Goal: Task Accomplishment & Management: Manage account settings

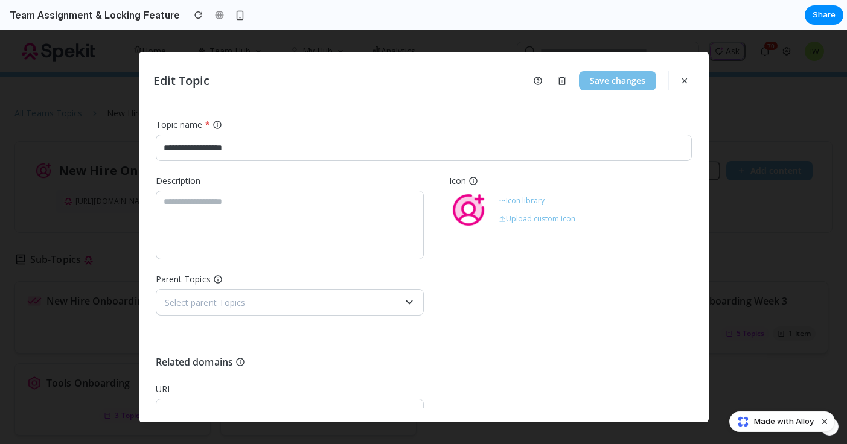
click at [458, 168] on div "**********" at bounding box center [424, 215] width 536 height 201
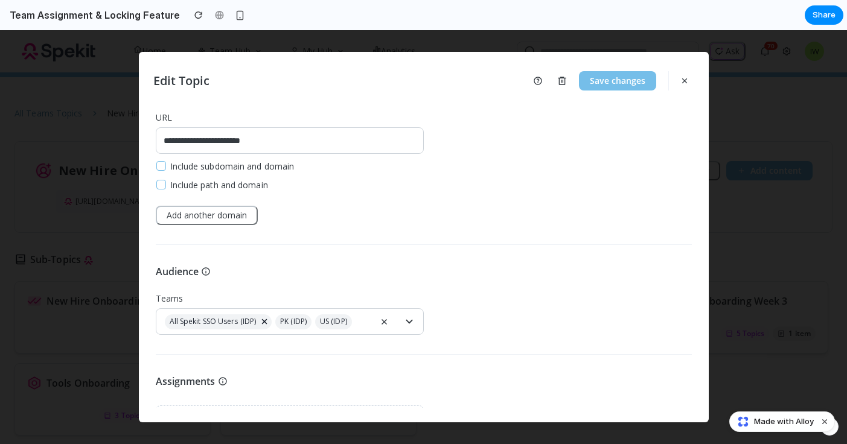
scroll to position [307, 0]
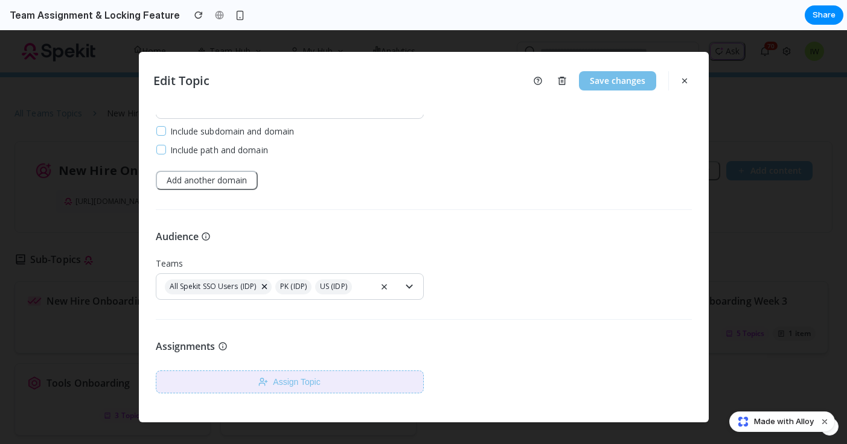
click at [308, 381] on button "Assign Topic" at bounding box center [290, 381] width 268 height 23
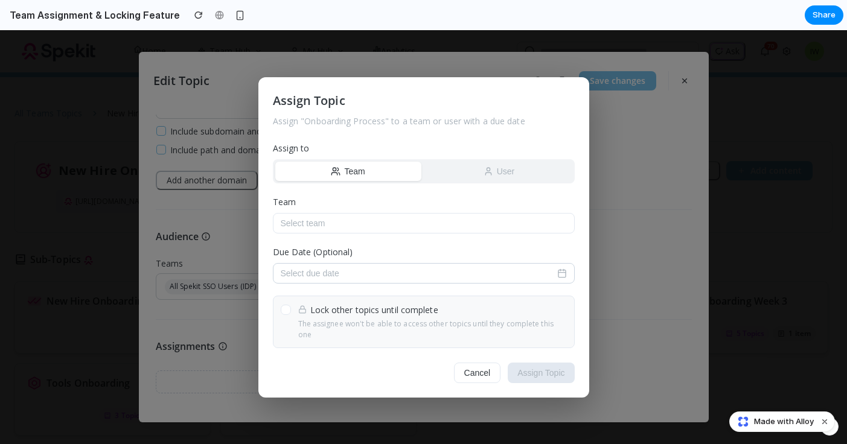
click at [464, 272] on button "Select due date" at bounding box center [424, 273] width 302 height 21
click at [423, 235] on div at bounding box center [423, 237] width 847 height 414
click at [497, 183] on div "Team User" at bounding box center [424, 171] width 302 height 24
click at [497, 179] on button "User" at bounding box center [499, 171] width 146 height 19
click at [413, 229] on button "Select user" at bounding box center [424, 223] width 302 height 21
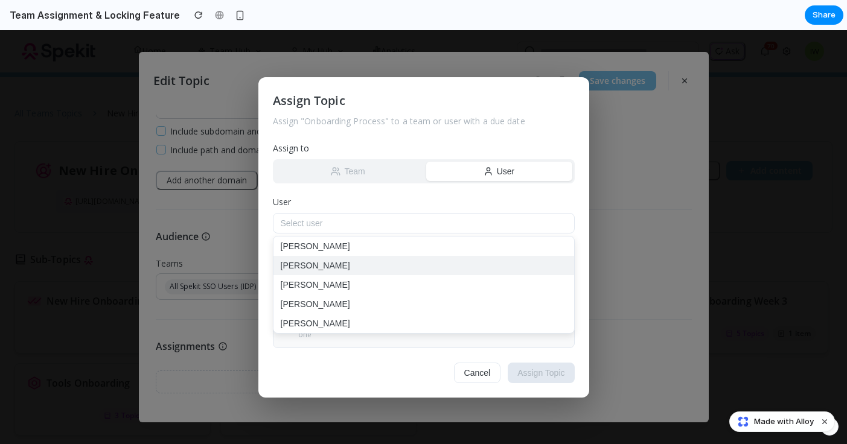
click at [380, 262] on button "[PERSON_NAME]" at bounding box center [423, 265] width 301 height 19
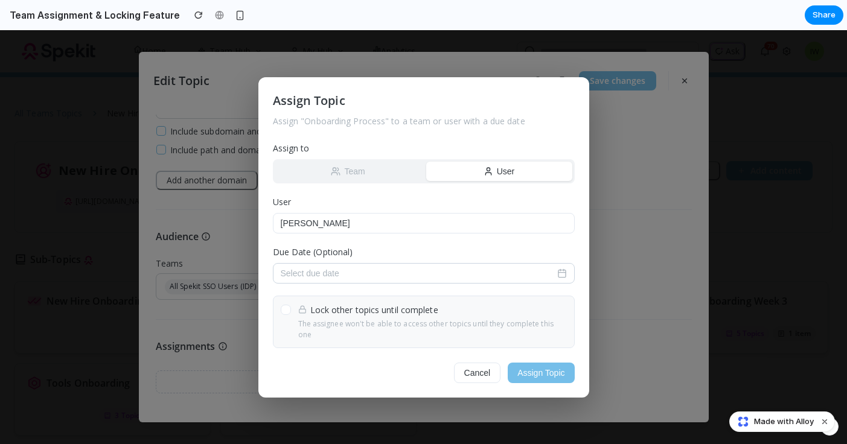
click at [375, 270] on button "Select due date" at bounding box center [424, 273] width 302 height 21
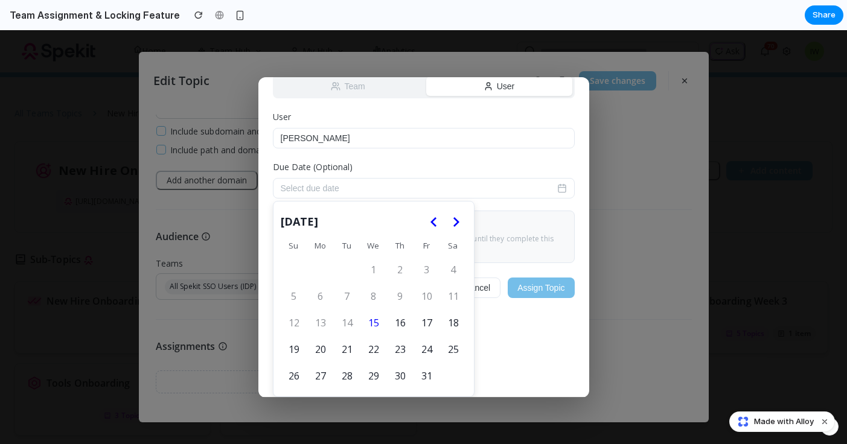
scroll to position [93, 0]
click at [427, 322] on button "17" at bounding box center [426, 322] width 25 height 25
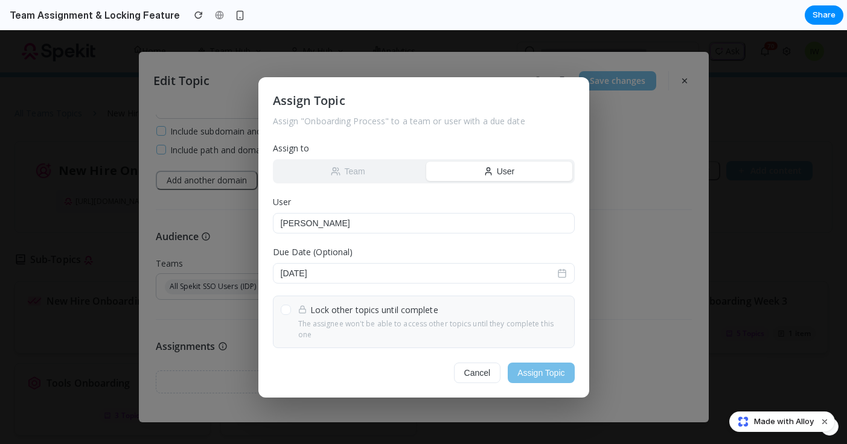
click at [369, 311] on span "Lock other topics until complete" at bounding box center [374, 310] width 128 height 13
click at [533, 367] on button "Assign Topic" at bounding box center [540, 373] width 66 height 21
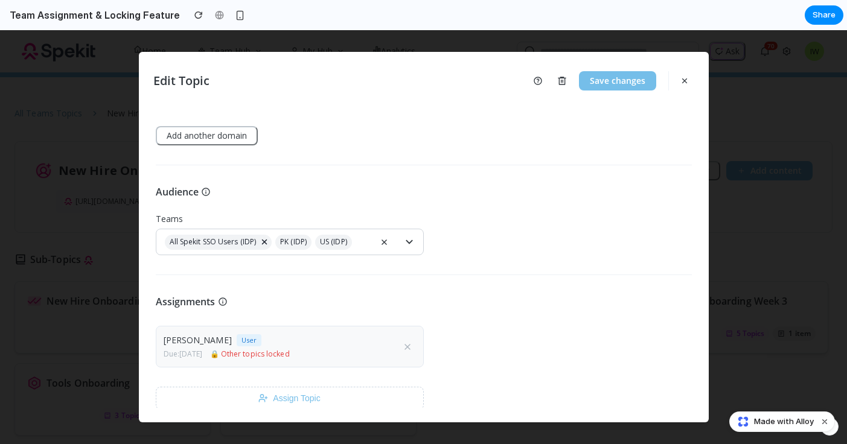
scroll to position [367, 0]
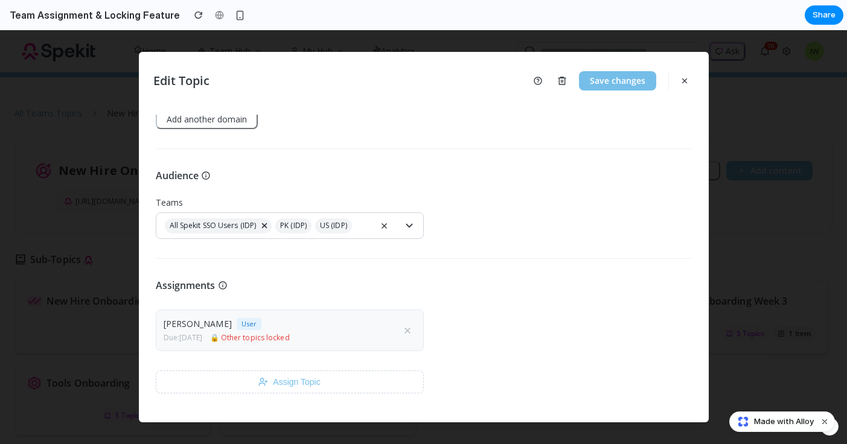
click at [527, 162] on div "**********" at bounding box center [423, 261] width 541 height 293
click at [614, 80] on button "Save changes" at bounding box center [617, 80] width 77 height 19
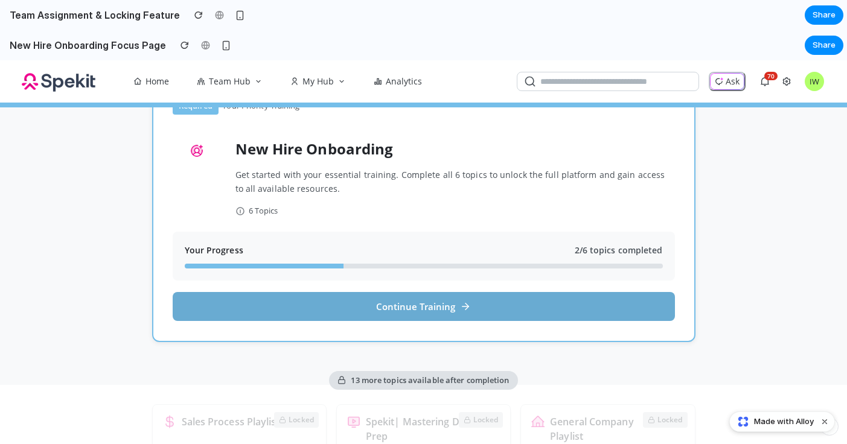
scroll to position [203, 0]
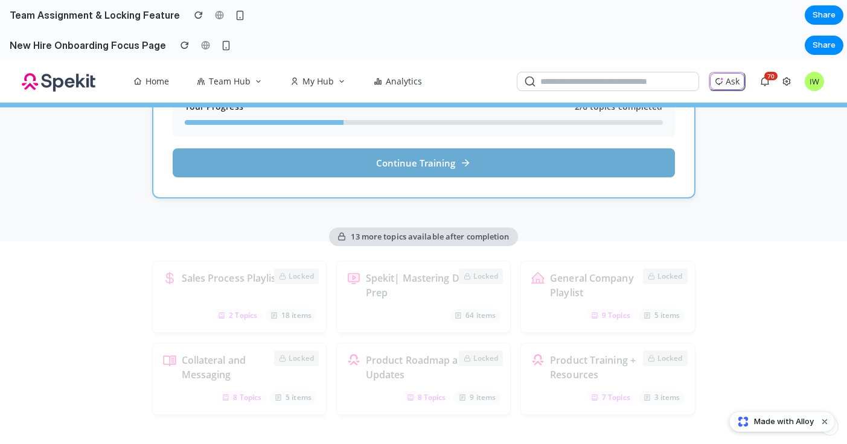
click at [442, 161] on button "Continue Training" at bounding box center [424, 162] width 502 height 29
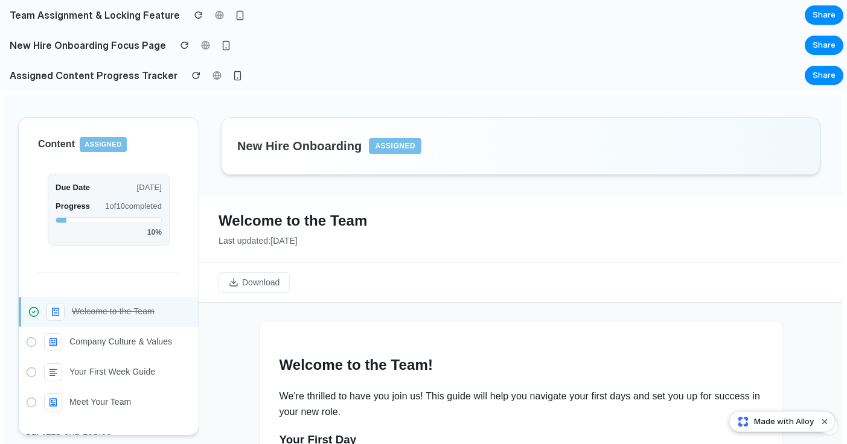
scroll to position [0, 0]
click at [425, 228] on h1 "Welcome to the Team" at bounding box center [520, 220] width 604 height 19
click at [392, 152] on span "Assigned" at bounding box center [395, 146] width 52 height 16
click at [179, 157] on div "Content Assigned Due Date [DATE] Progress 1 of 10 completed 10 %" at bounding box center [108, 198] width 141 height 160
drag, startPoint x: 129, startPoint y: 161, endPoint x: 130, endPoint y: 177, distance: 15.7
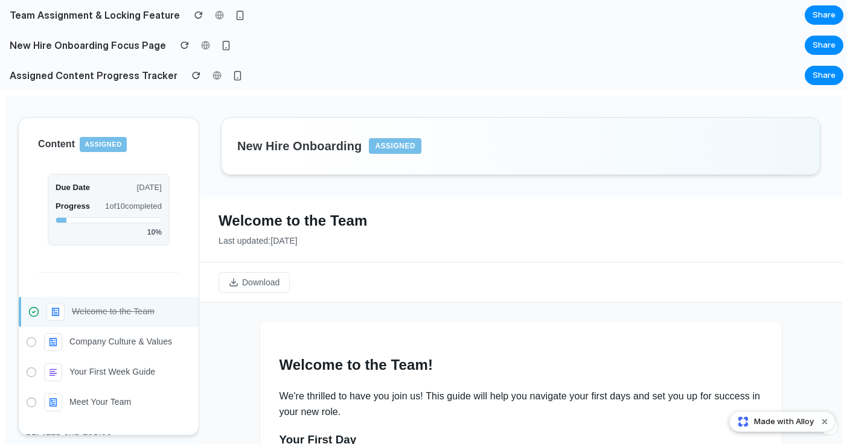
click at [128, 161] on div "Content Assigned Due Date [DATE] Progress 1 of 10 completed 10 %" at bounding box center [108, 198] width 141 height 160
click at [139, 188] on span "[DATE]" at bounding box center [148, 188] width 25 height 12
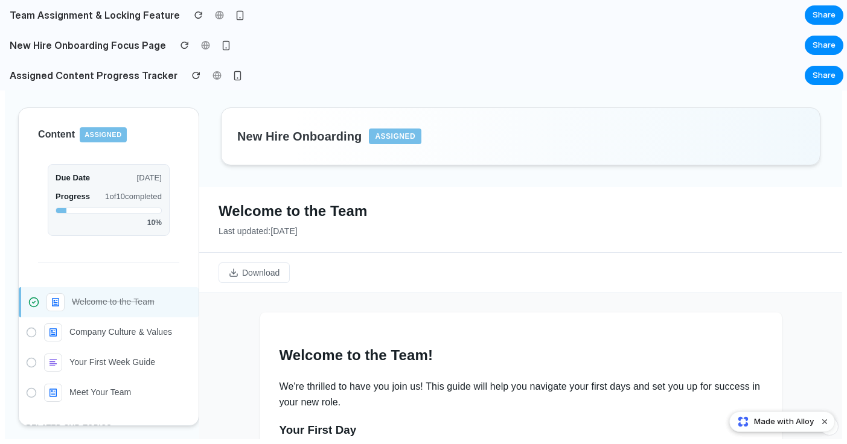
drag, startPoint x: 332, startPoint y: 170, endPoint x: 352, endPoint y: 156, distance: 24.8
click at [334, 170] on div "New Hire Onboarding Assigned" at bounding box center [520, 136] width 643 height 101
click at [403, 124] on div "New Hire Onboarding Assigned" at bounding box center [520, 136] width 599 height 58
click at [395, 143] on span "Assigned" at bounding box center [395, 137] width 52 height 16
click at [375, 191] on div "Welcome to the Team Last updated: [DATE]" at bounding box center [520, 220] width 643 height 66
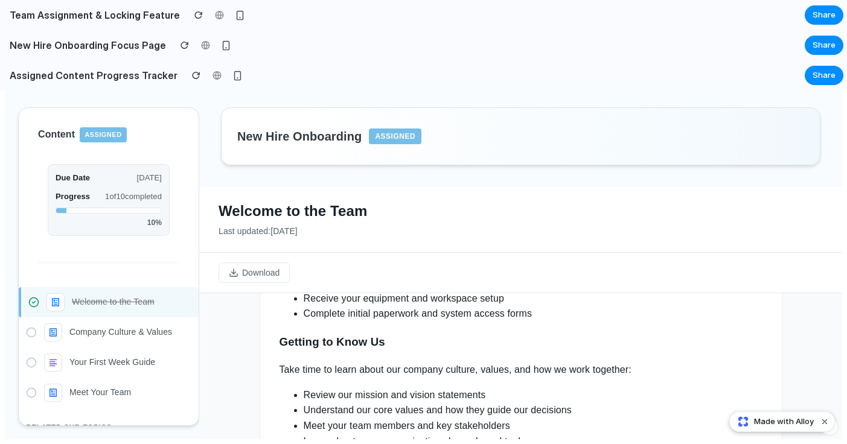
scroll to position [417, 0]
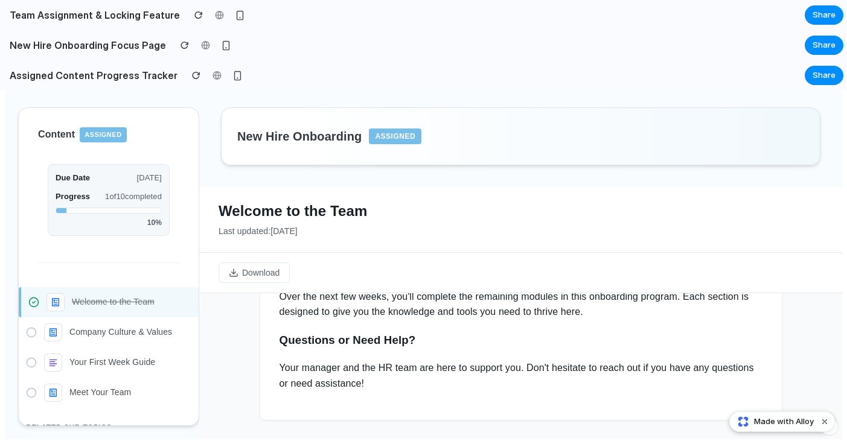
click at [715, 77] on section "Assigned Content Progress Tracker Share" at bounding box center [421, 75] width 843 height 30
click at [144, 17] on h2 "Team Assignment & Locking Feature" at bounding box center [92, 15] width 175 height 14
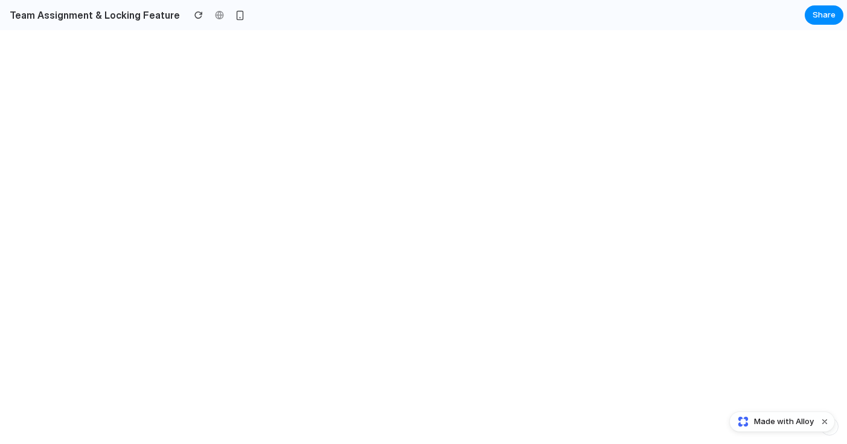
scroll to position [0, 0]
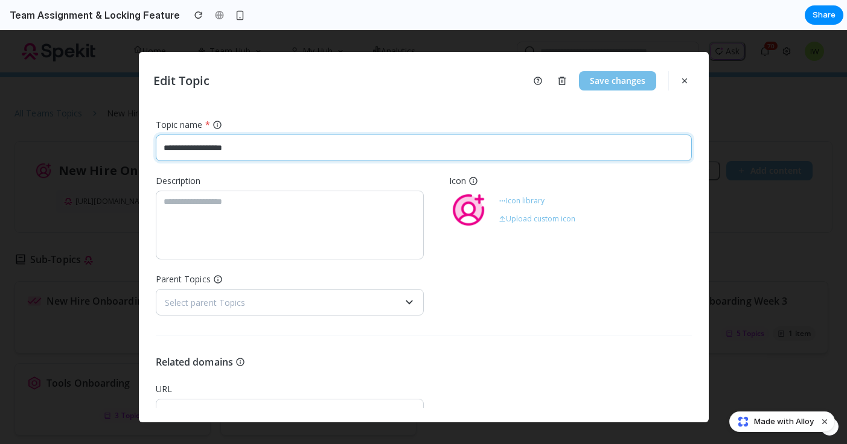
click at [275, 139] on input "**********" at bounding box center [424, 148] width 536 height 27
click at [404, 178] on div "Description" at bounding box center [290, 181] width 268 height 20
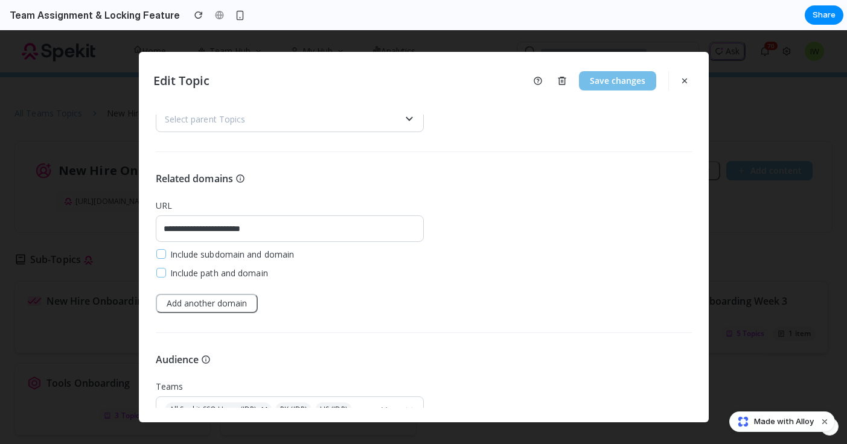
scroll to position [307, 0]
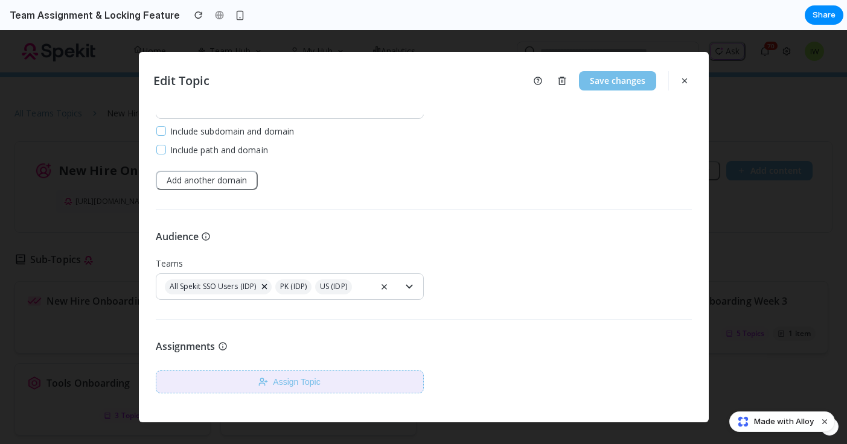
click at [338, 375] on button "Assign Topic" at bounding box center [290, 381] width 268 height 23
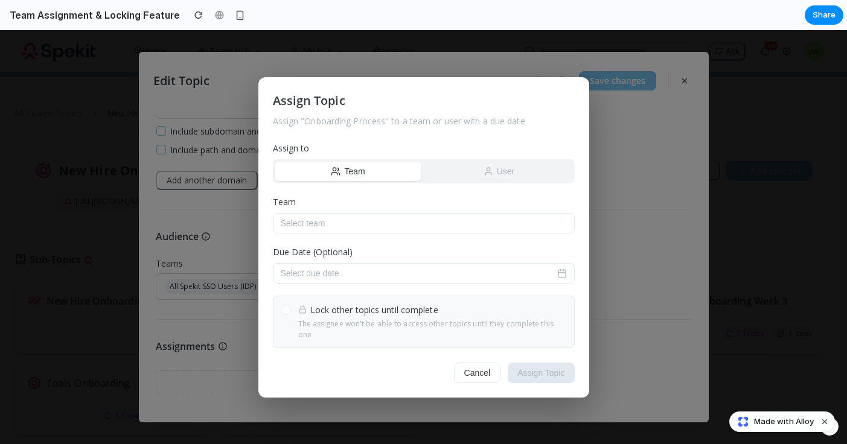
click at [355, 206] on label "Team" at bounding box center [424, 202] width 302 height 13
click at [354, 223] on button "Select team" at bounding box center [424, 223] width 302 height 21
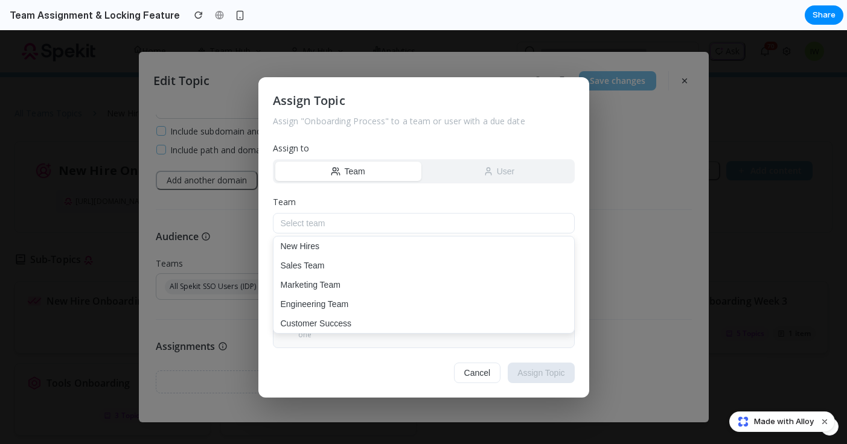
click at [332, 197] on div "Assign Topic Assign " Onboarding Process " to a team or user with a due date As…" at bounding box center [423, 237] width 331 height 320
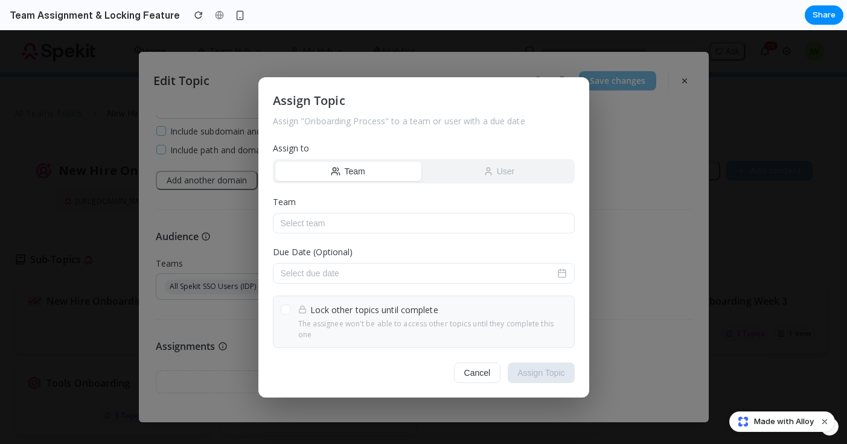
click at [473, 181] on button "User" at bounding box center [499, 171] width 146 height 19
click at [382, 232] on button "Select user" at bounding box center [424, 223] width 302 height 21
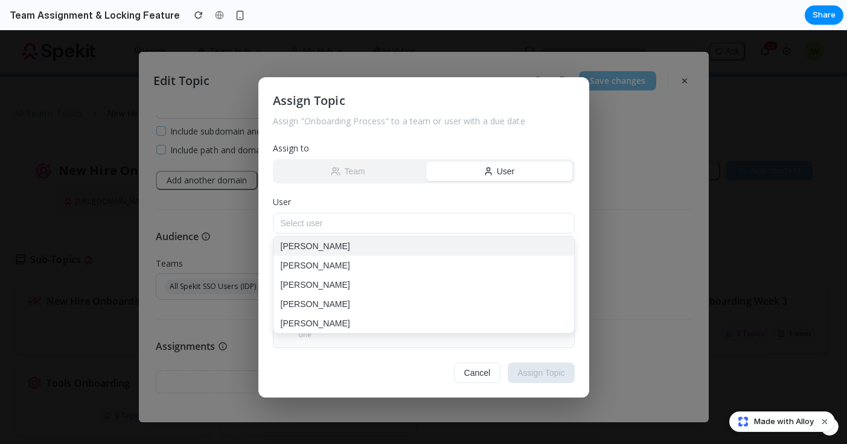
click at [375, 253] on button "[PERSON_NAME]" at bounding box center [423, 246] width 301 height 19
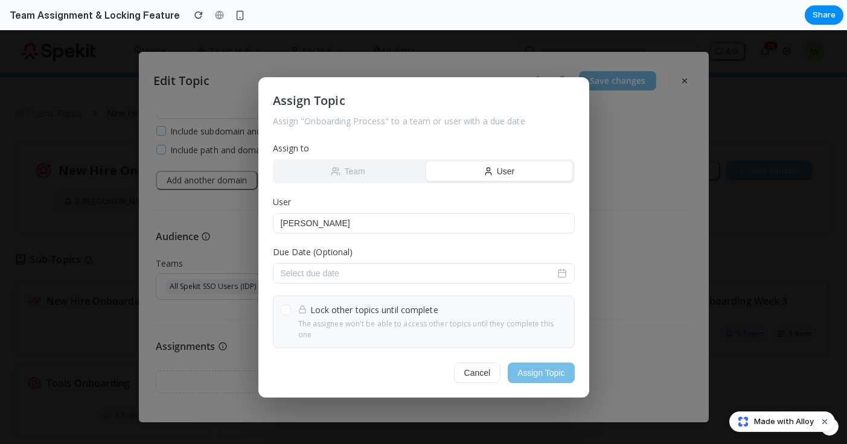
click at [370, 278] on button "Select due date" at bounding box center [424, 273] width 302 height 21
click at [452, 314] on icon "Go to the Next Month" at bounding box center [455, 307] width 14 height 14
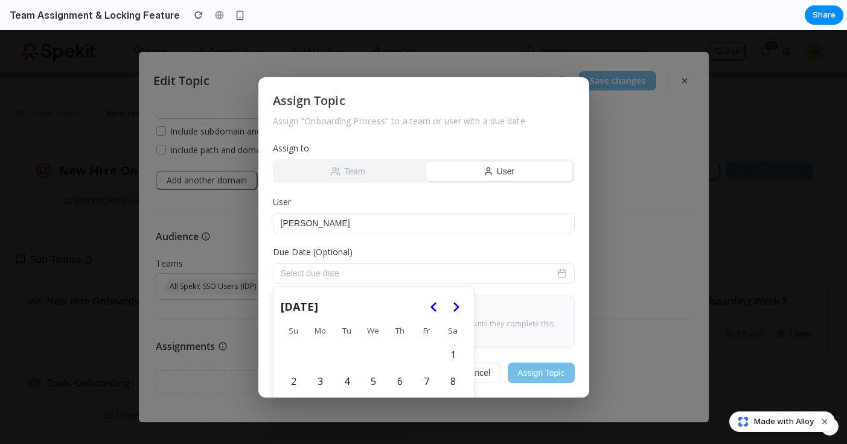
click at [452, 313] on icon "Go to the Next Month" at bounding box center [455, 307] width 14 height 14
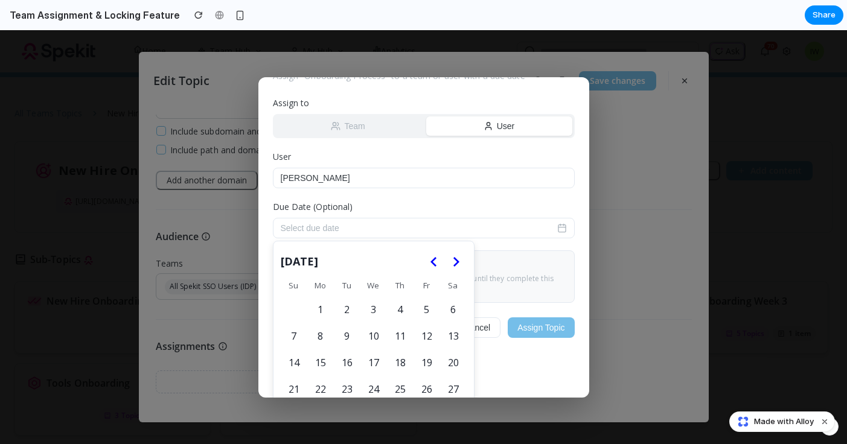
scroll to position [53, 0]
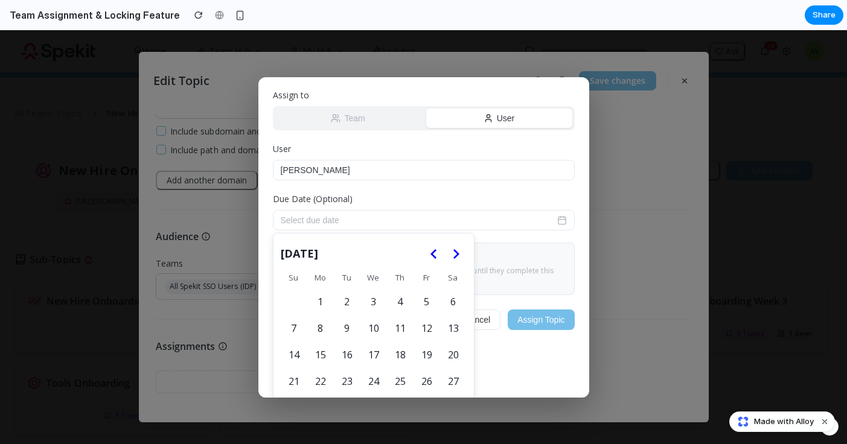
click at [402, 307] on button "4" at bounding box center [399, 301] width 25 height 25
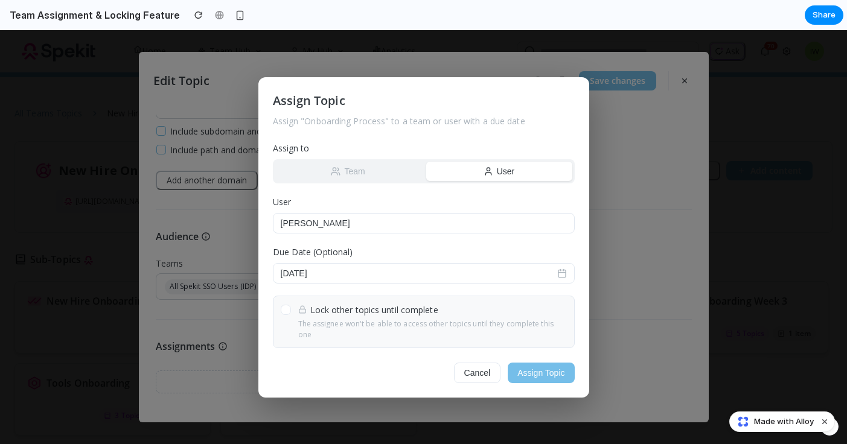
scroll to position [0, 0]
click at [284, 315] on div at bounding box center [286, 310] width 10 height 10
click at [550, 373] on button "Assign Topic" at bounding box center [540, 373] width 66 height 21
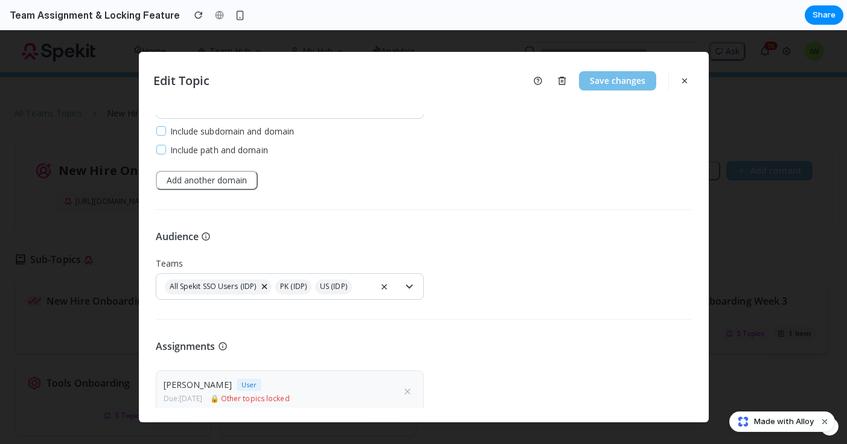
scroll to position [367, 0]
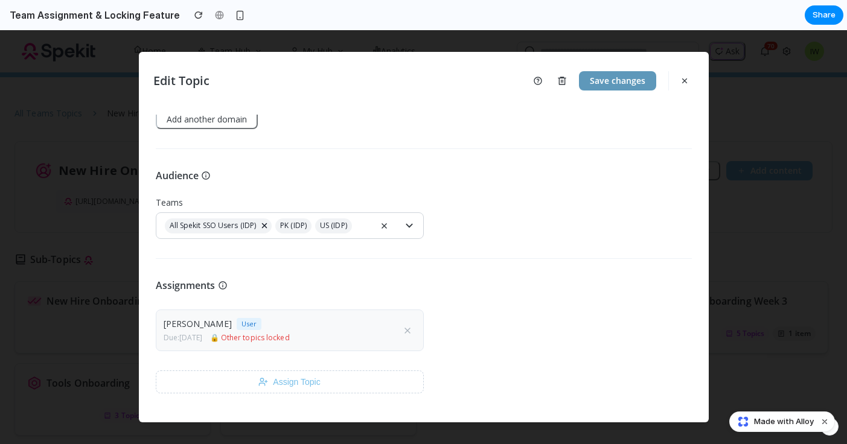
click at [615, 84] on button "Save changes" at bounding box center [617, 80] width 77 height 19
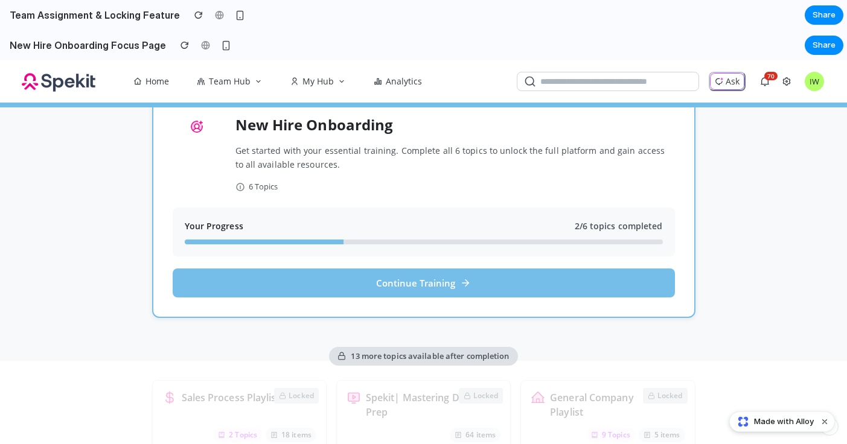
scroll to position [0, 0]
